Goal: Information Seeking & Learning: Find specific fact

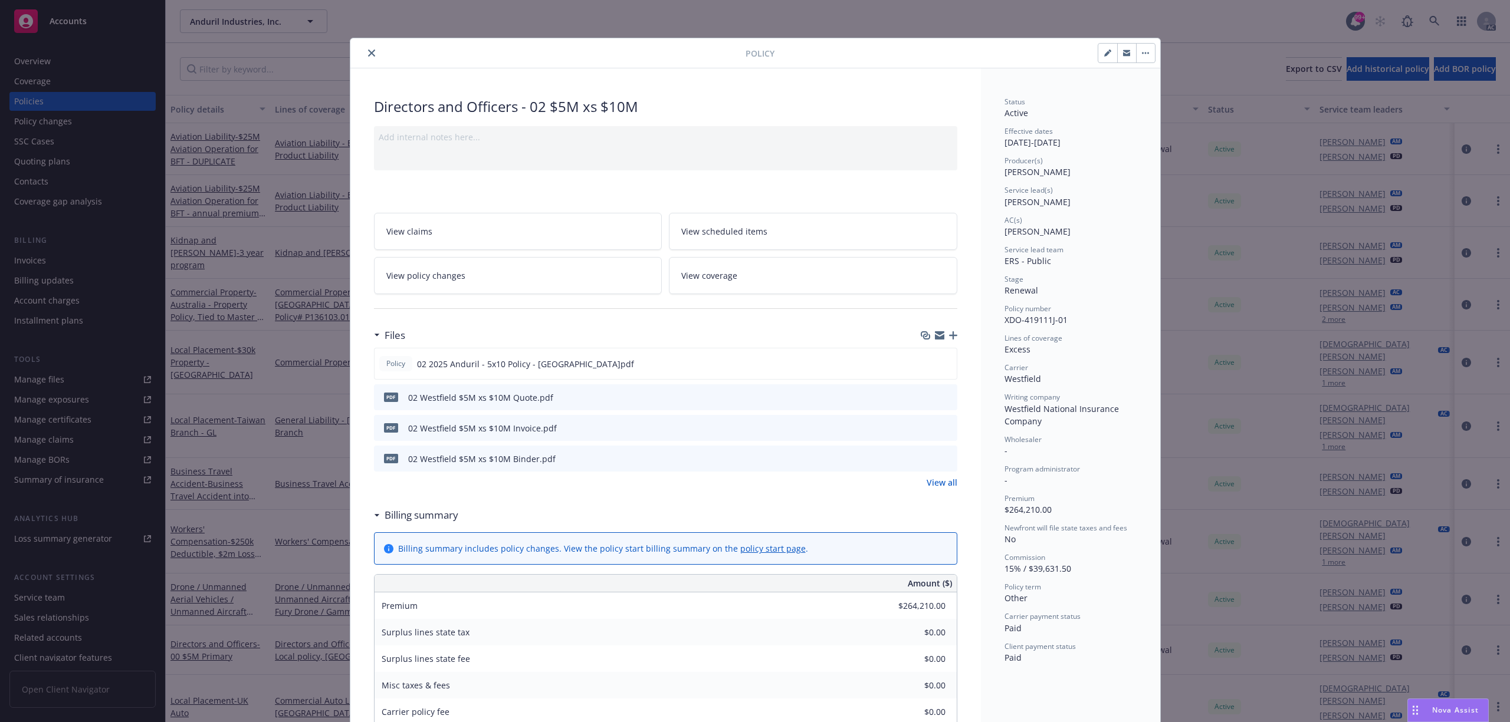
scroll to position [35, 0]
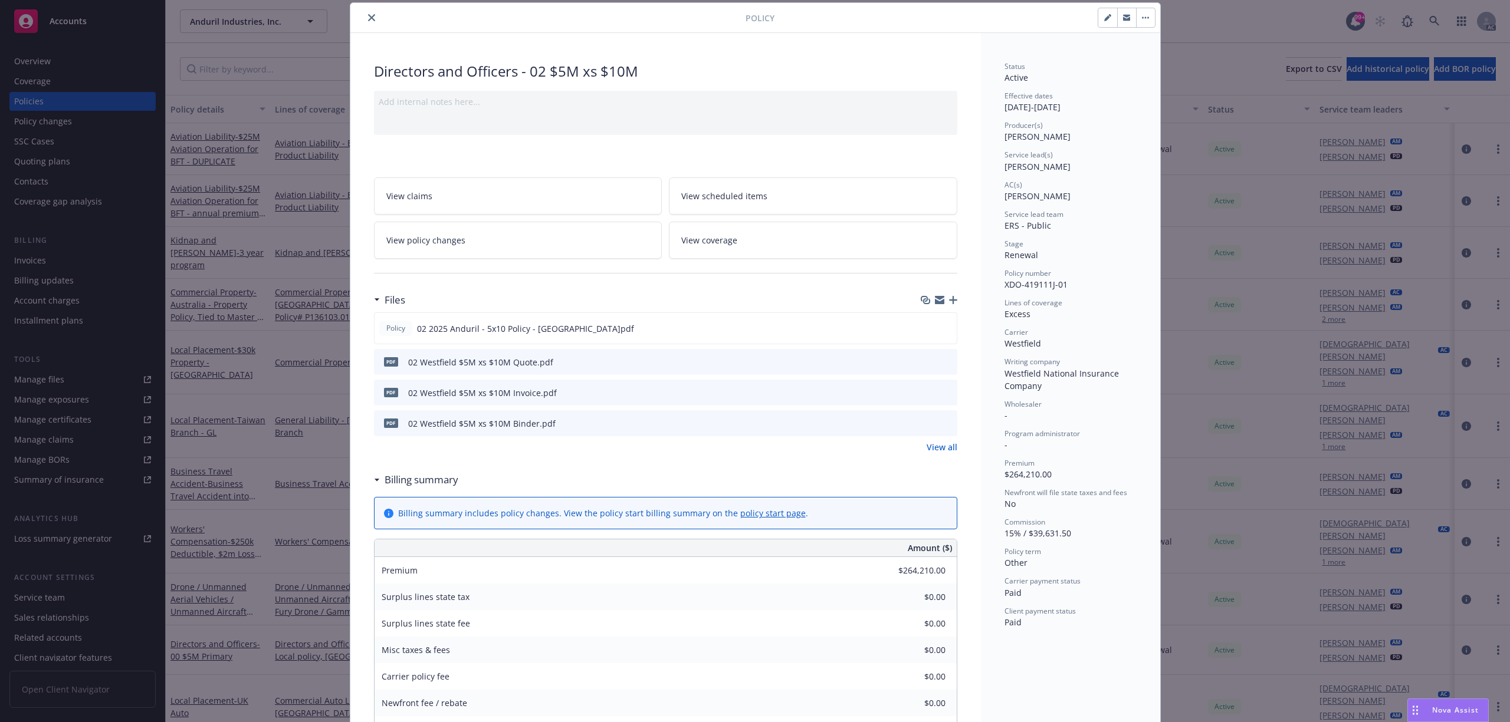
click at [368, 20] on icon "close" at bounding box center [371, 17] width 7 height 7
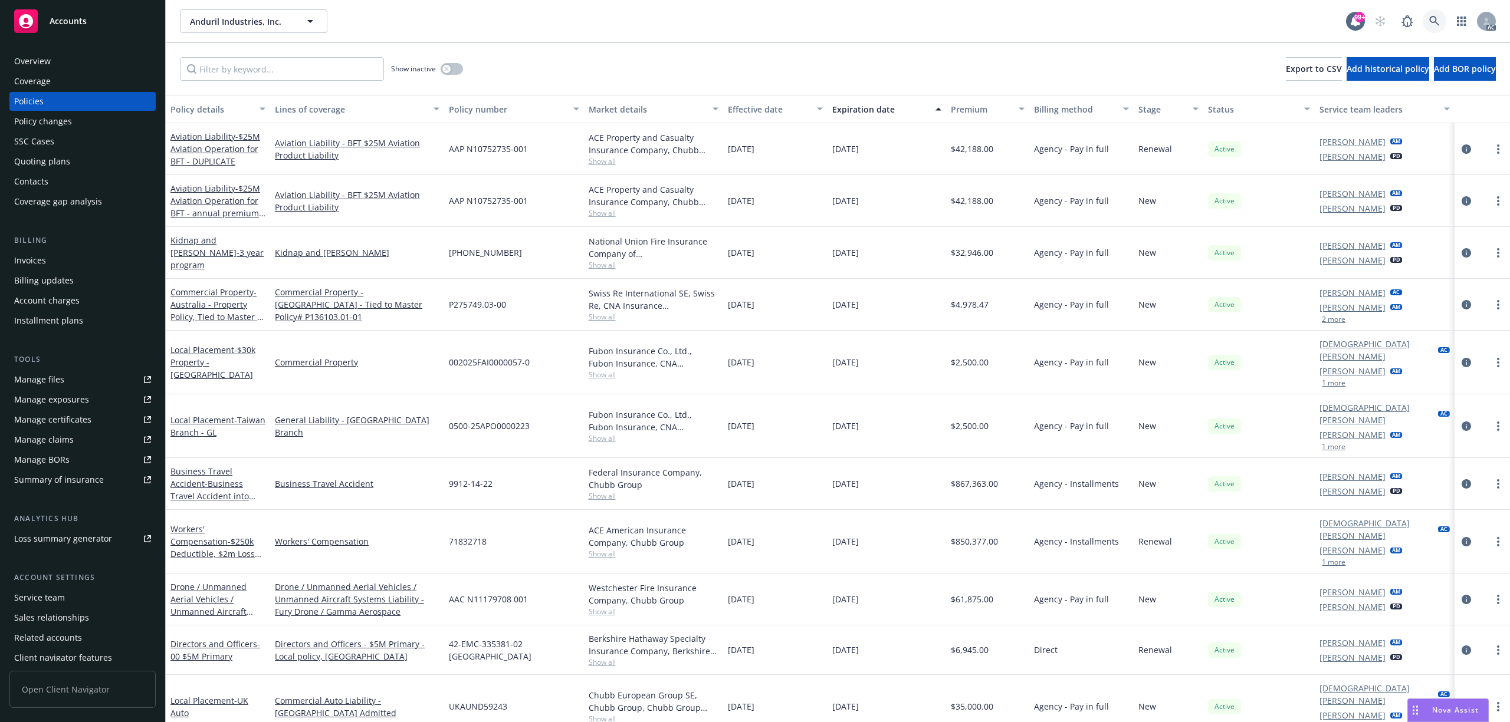
click at [1433, 27] on link at bounding box center [1435, 21] width 24 height 24
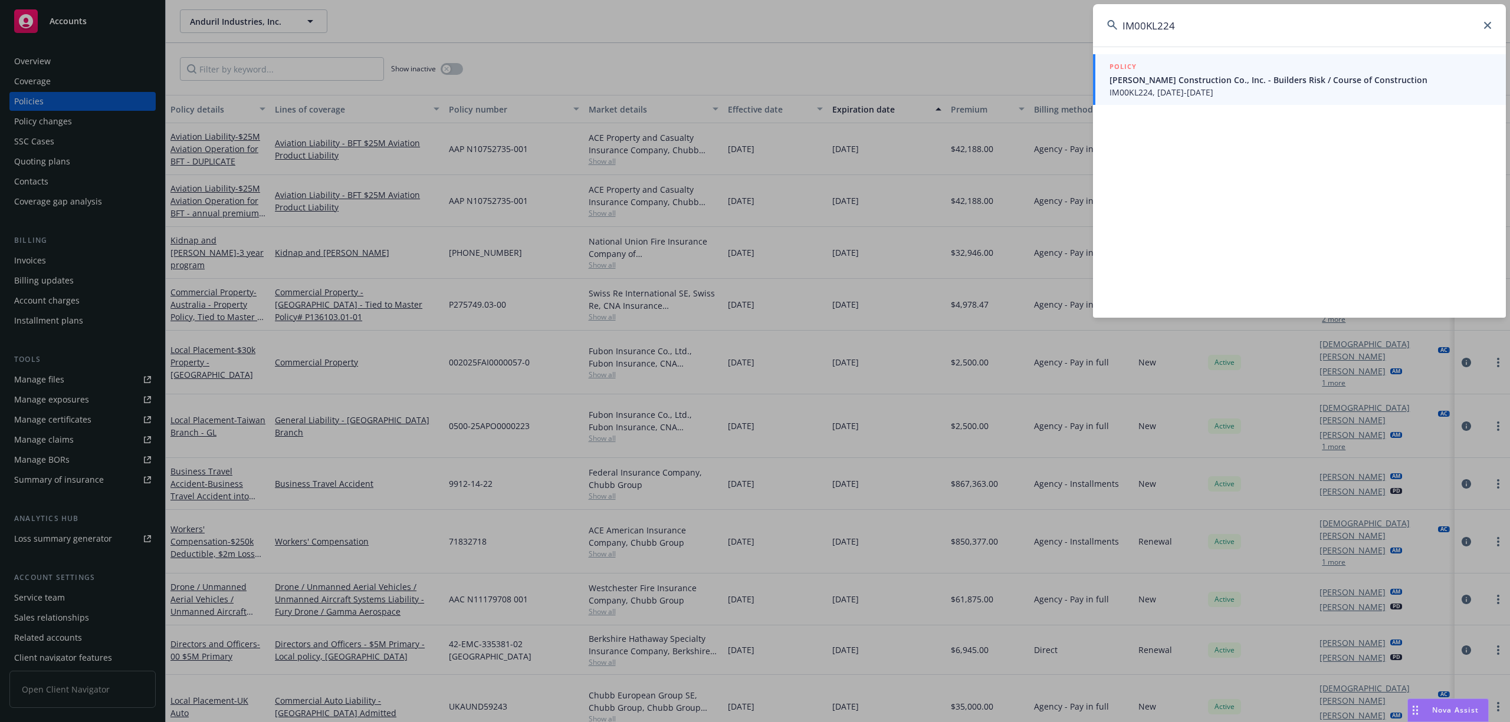
type input "IM00KL224"
click at [1305, 94] on span "IM00KL224, [DATE]-[DATE]" at bounding box center [1300, 92] width 382 height 12
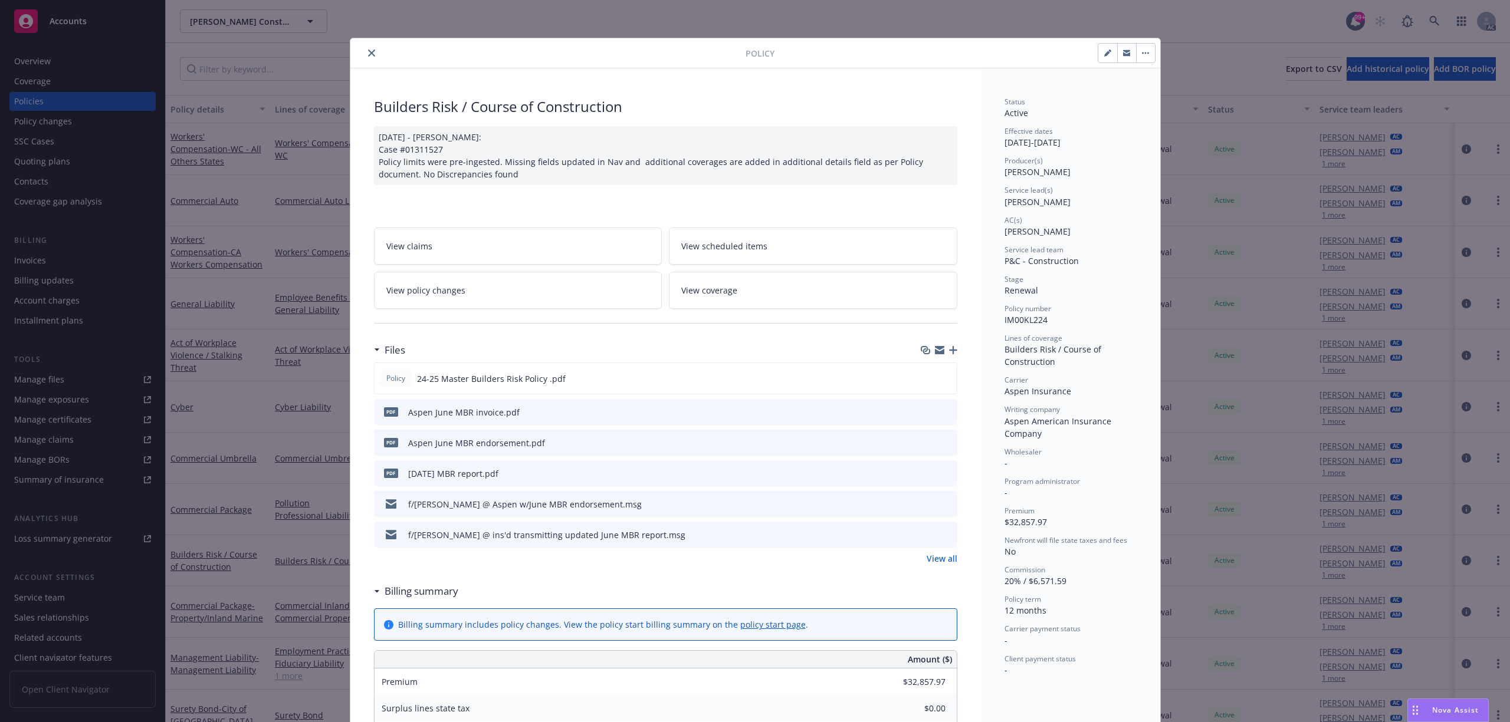
click at [367, 64] on div "Policy" at bounding box center [755, 53] width 810 height 30
click at [368, 60] on div "Policy" at bounding box center [755, 53] width 810 height 30
click at [368, 51] on icon "close" at bounding box center [371, 53] width 7 height 7
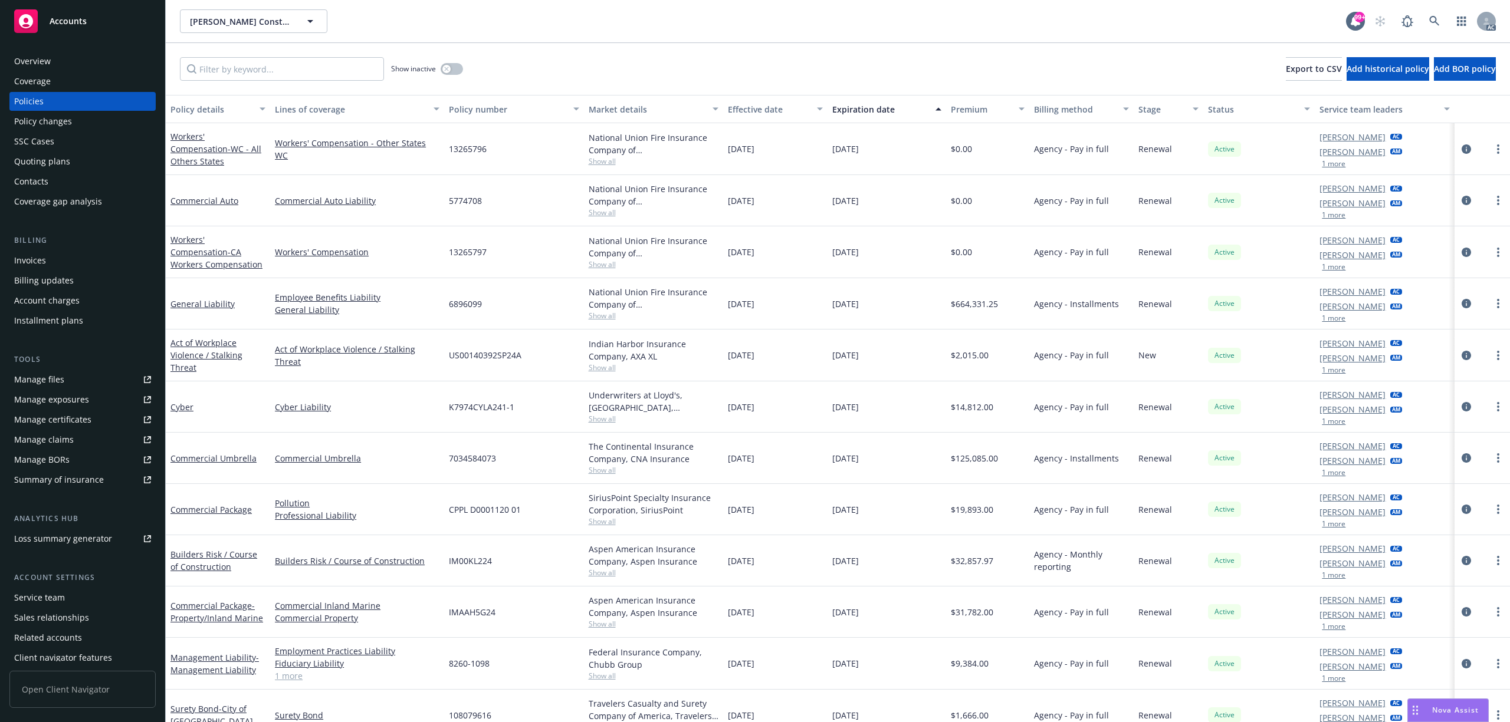
click at [31, 257] on div "Invoices" at bounding box center [30, 260] width 32 height 19
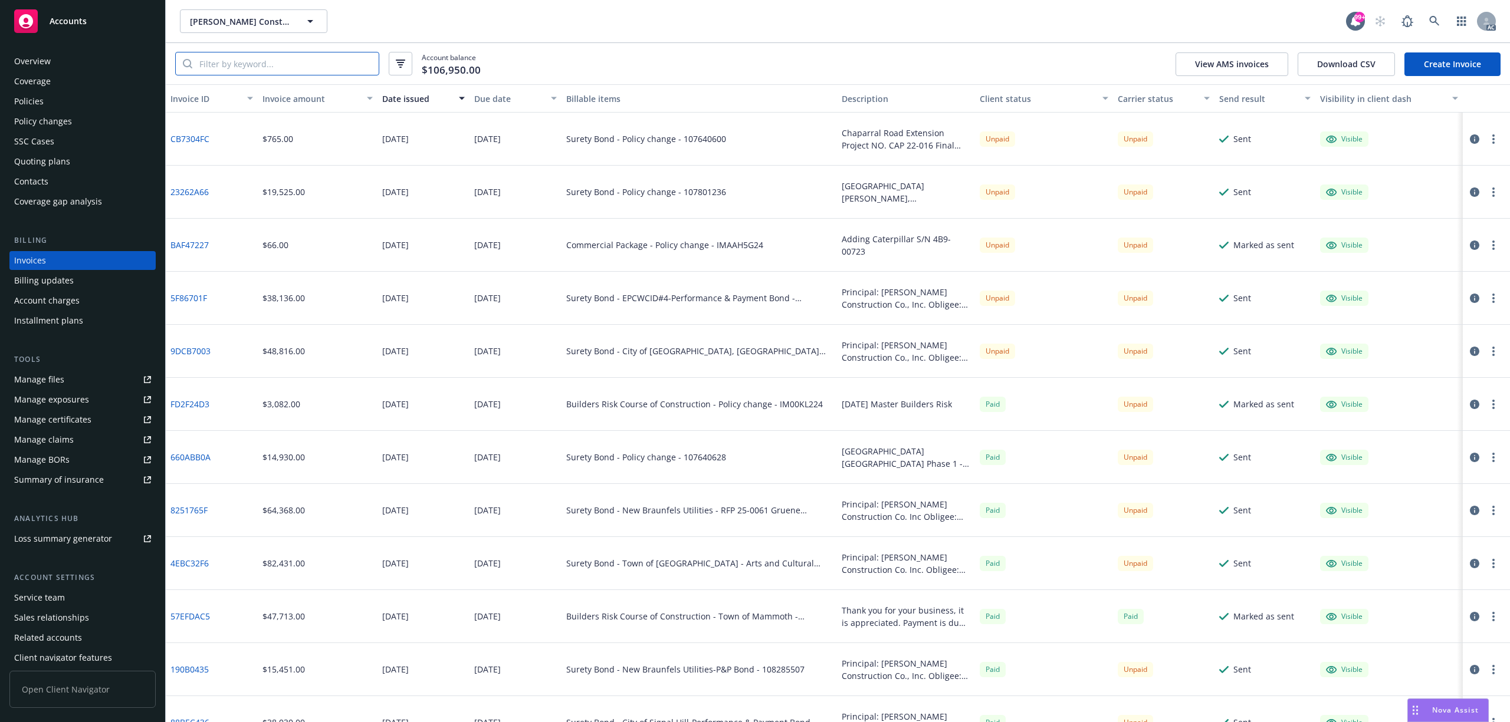
click at [245, 64] on input "search" at bounding box center [285, 63] width 186 height 22
paste input "FD2F24D3"
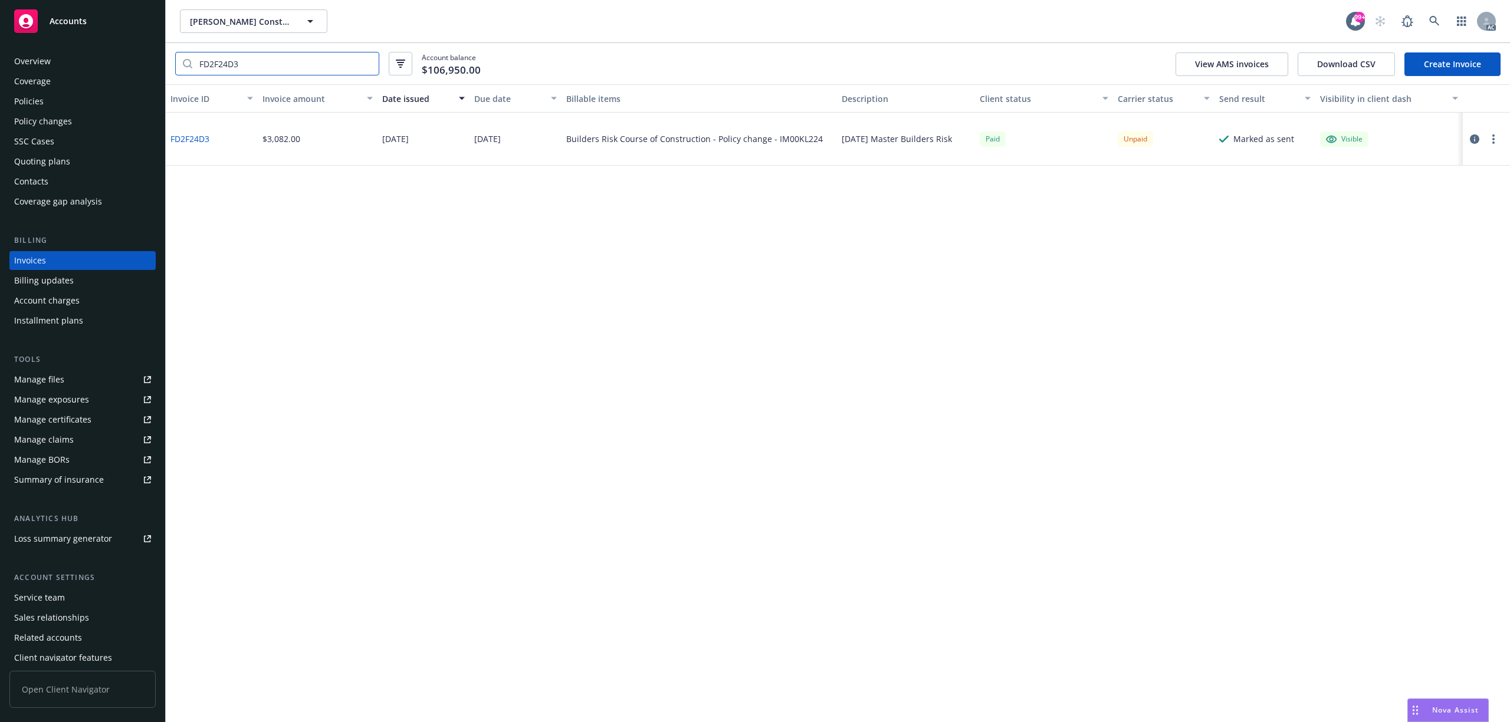
type input "FD2F24D3"
click at [1431, 17] on icon at bounding box center [1434, 21] width 10 height 10
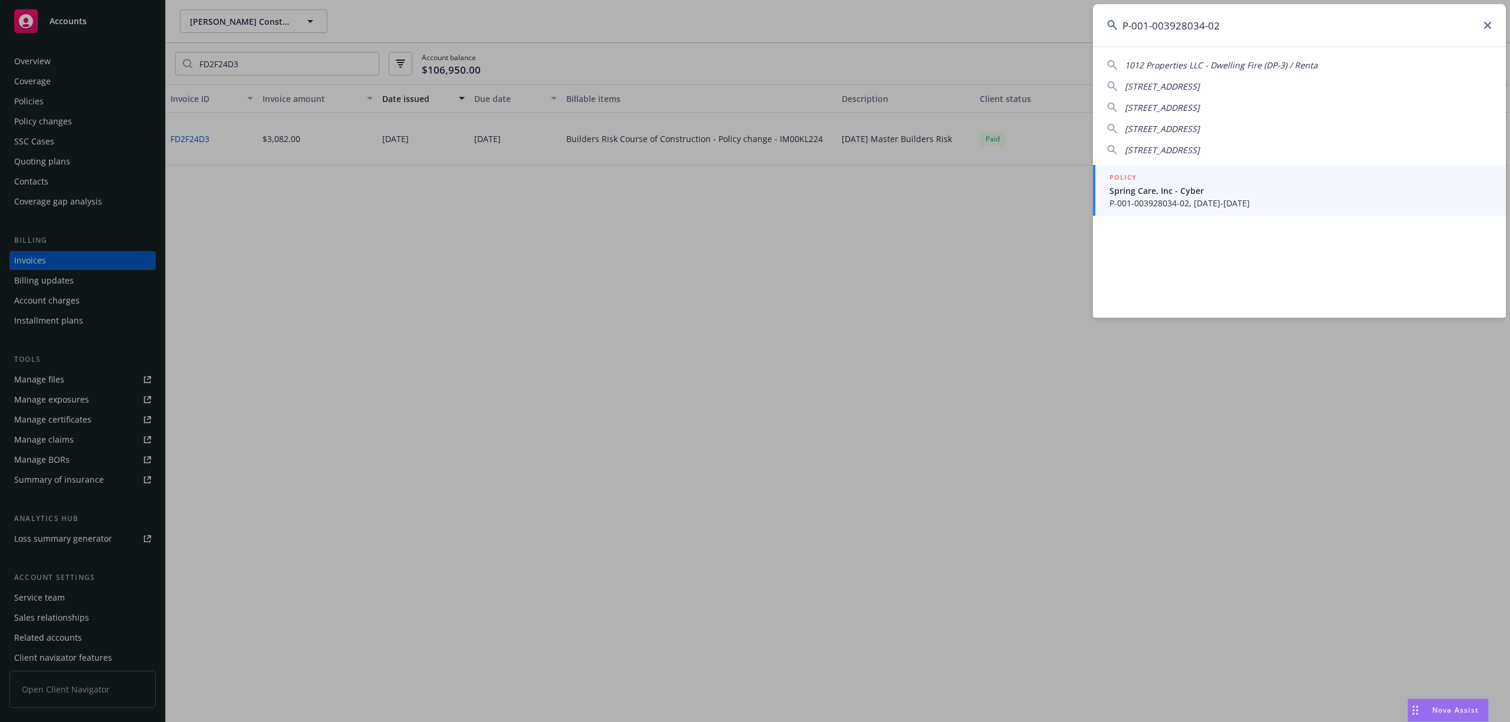
type input "P-001-003928034-02"
click at [1144, 178] on div "POLICY" at bounding box center [1300, 178] width 382 height 13
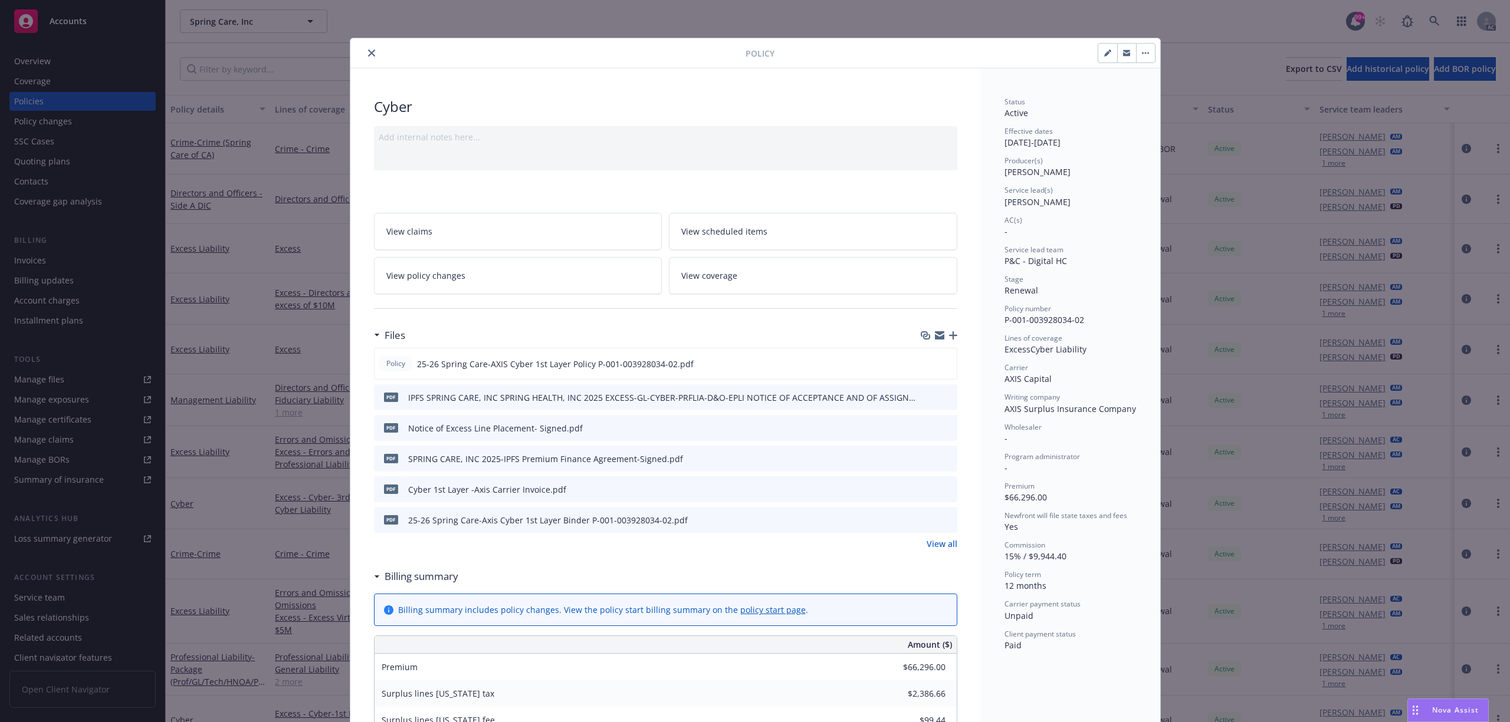
click at [941, 487] on icon "preview file" at bounding box center [946, 489] width 11 height 8
click at [368, 50] on icon "close" at bounding box center [371, 53] width 7 height 7
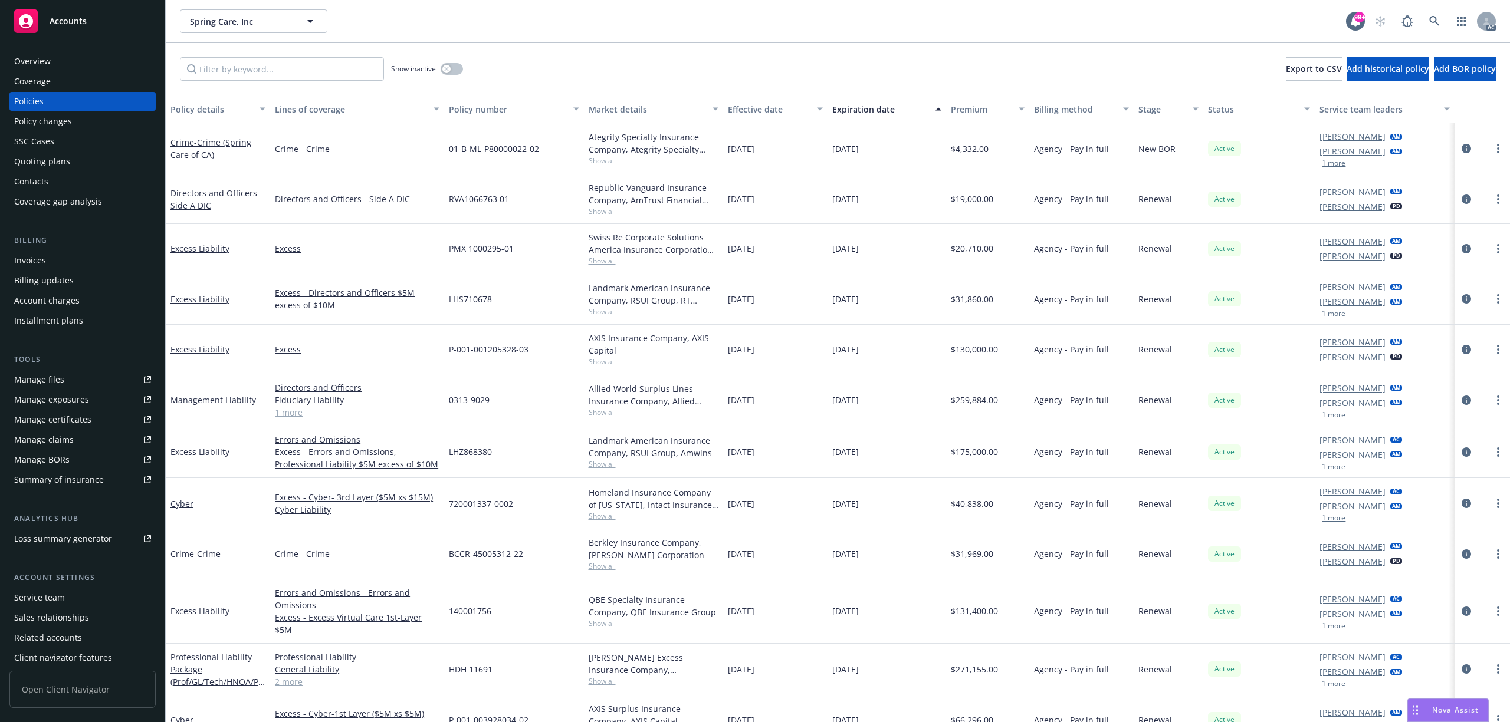
drag, startPoint x: 1421, startPoint y: 12, endPoint x: 1440, endPoint y: 13, distance: 18.3
click at [1436, 12] on div "AC" at bounding box center [1431, 21] width 127 height 24
click at [1440, 13] on link at bounding box center [1435, 21] width 24 height 24
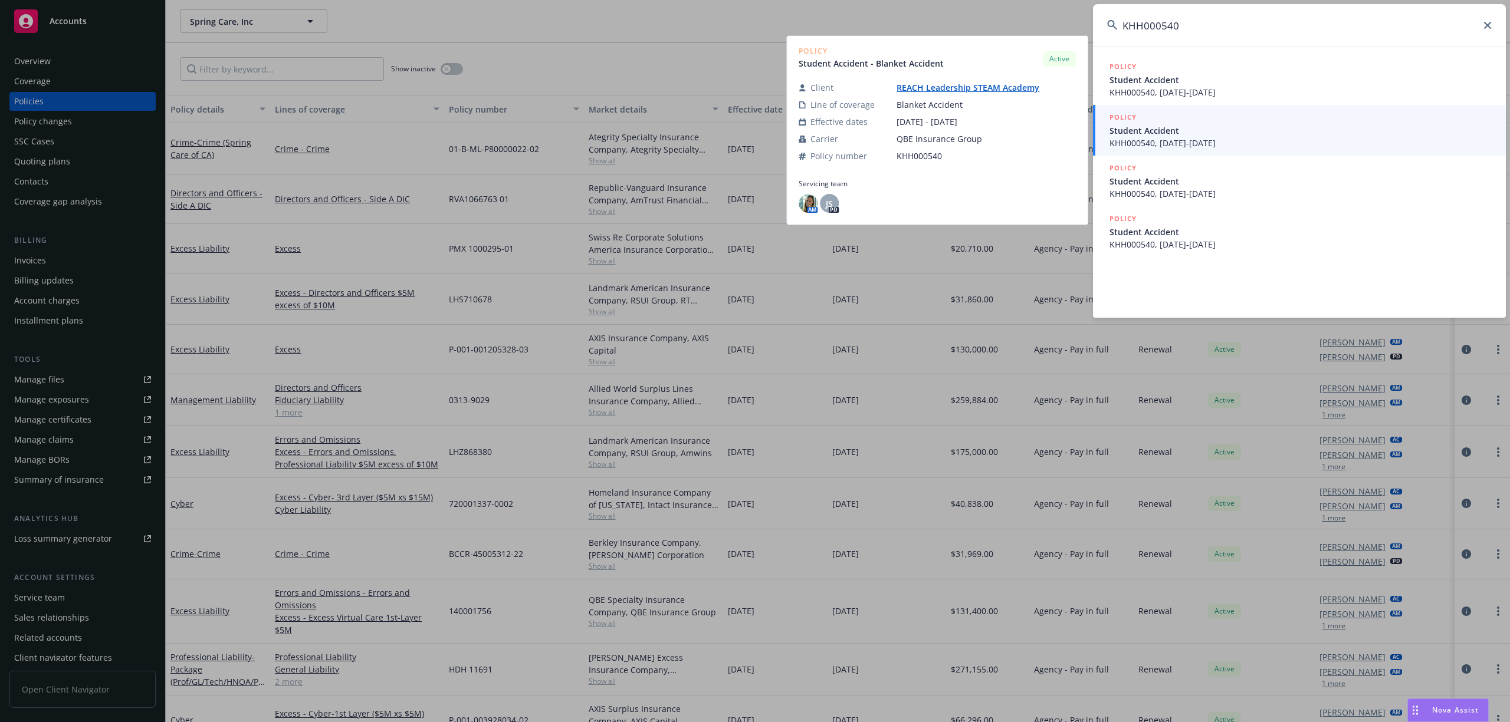
type input "KHH000540"
click at [1279, 152] on link "POLICY Student Accident KHH000540, [DATE]-[DATE]" at bounding box center [1299, 130] width 413 height 51
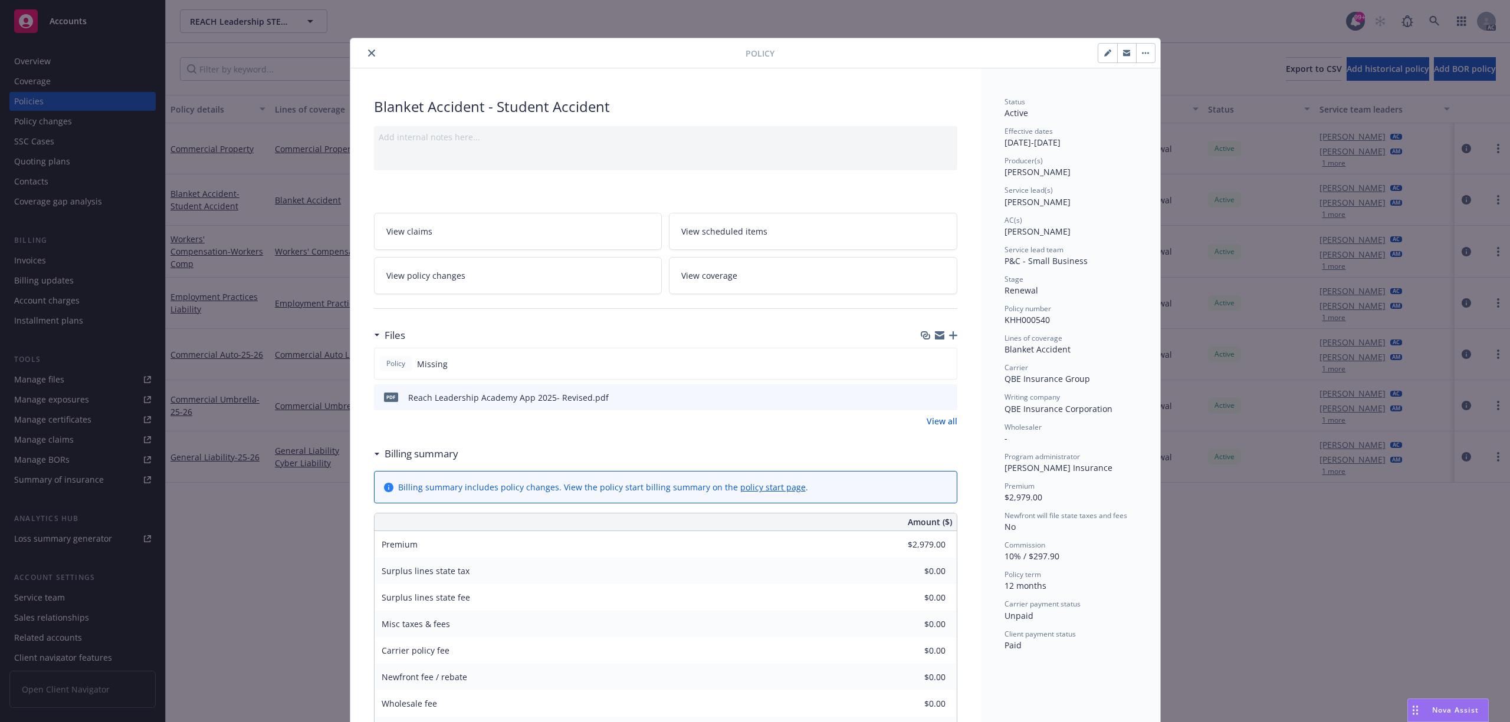
click at [942, 393] on icon "preview file" at bounding box center [946, 397] width 11 height 8
